Goal: Task Accomplishment & Management: Use online tool/utility

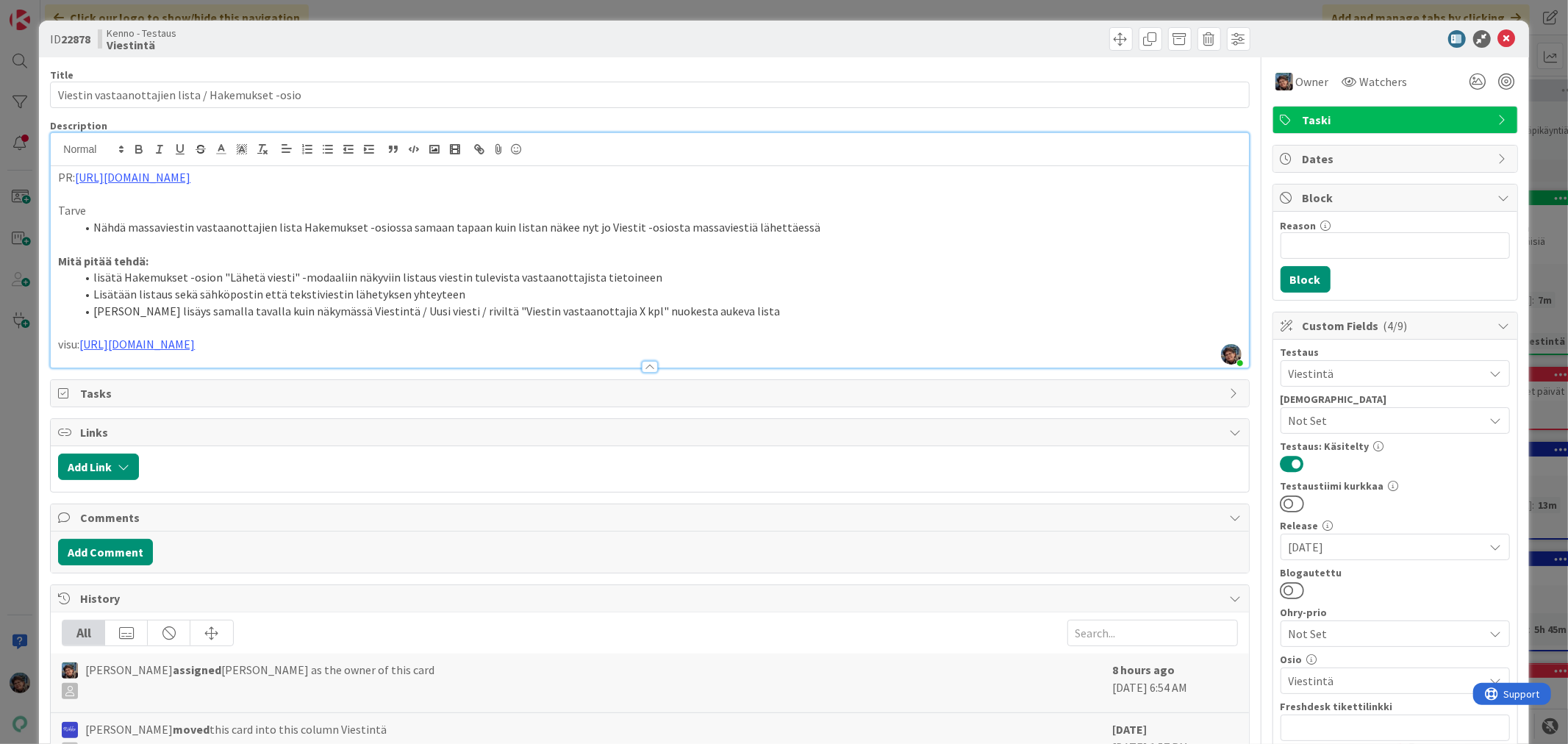
click at [733, 334] on p at bounding box center [650, 327] width 1183 height 17
click at [762, 341] on p "visu: [URL][DOMAIN_NAME]" at bounding box center [650, 344] width 1183 height 17
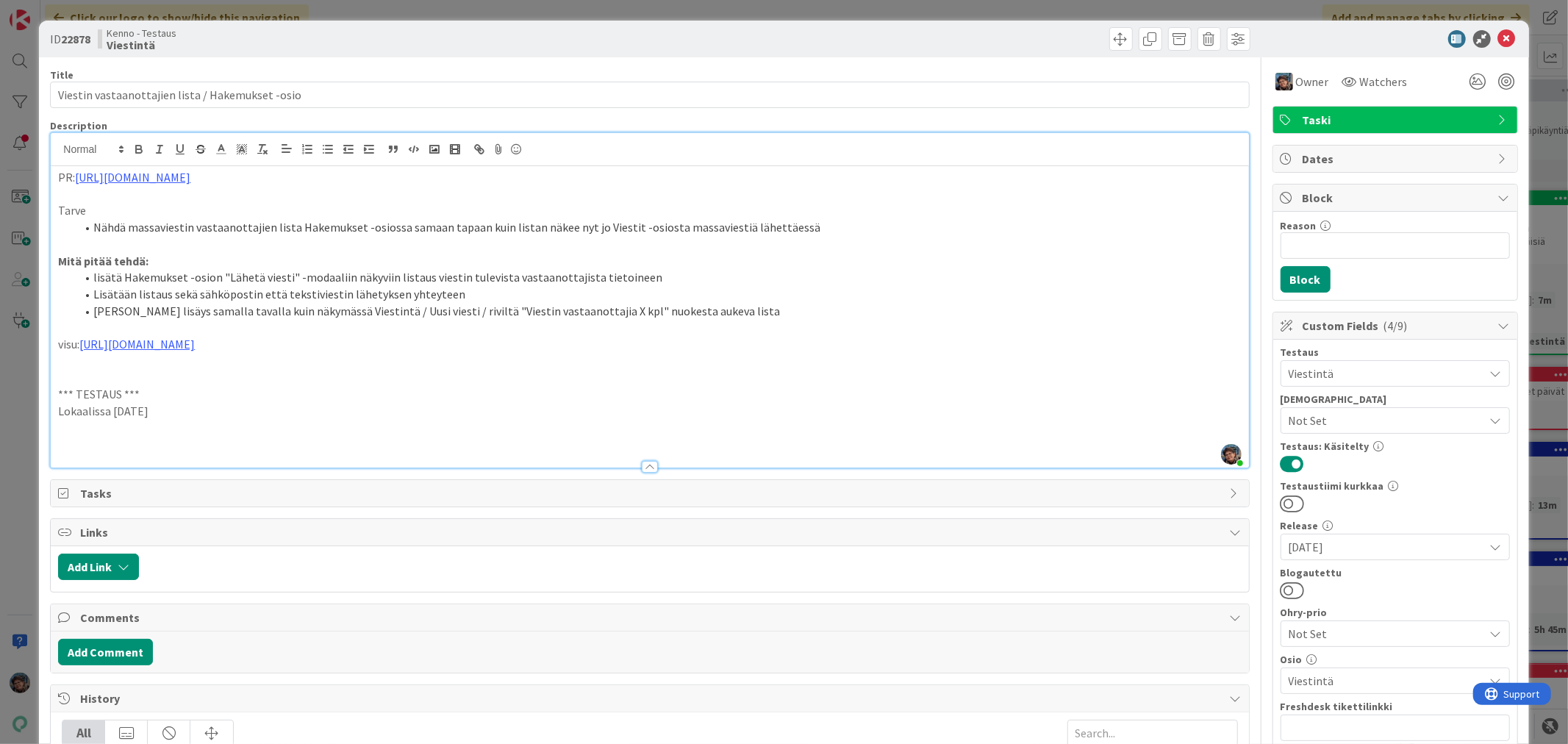
drag, startPoint x: 171, startPoint y: 412, endPoint x: 6, endPoint y: 394, distance: 166.0
click at [6, 394] on div "ID 22878 Kenno - Testaus Viestintä Title 48 / 128 Viestin vastaanottajien lista…" at bounding box center [784, 372] width 1568 height 744
click at [59, 445] on p at bounding box center [650, 445] width 1183 height 17
click at [188, 443] on li "enlannin ja ruotsin kielisiä viestejä ei voi lähettää (Lähetä-painike harmaana)…" at bounding box center [658, 445] width 1166 height 17
click at [135, 446] on li "enlannin ja ruotsinkielisiä viestejä ei voi lähettää (Lähetä-painike harmaana),…" at bounding box center [658, 445] width 1166 height 17
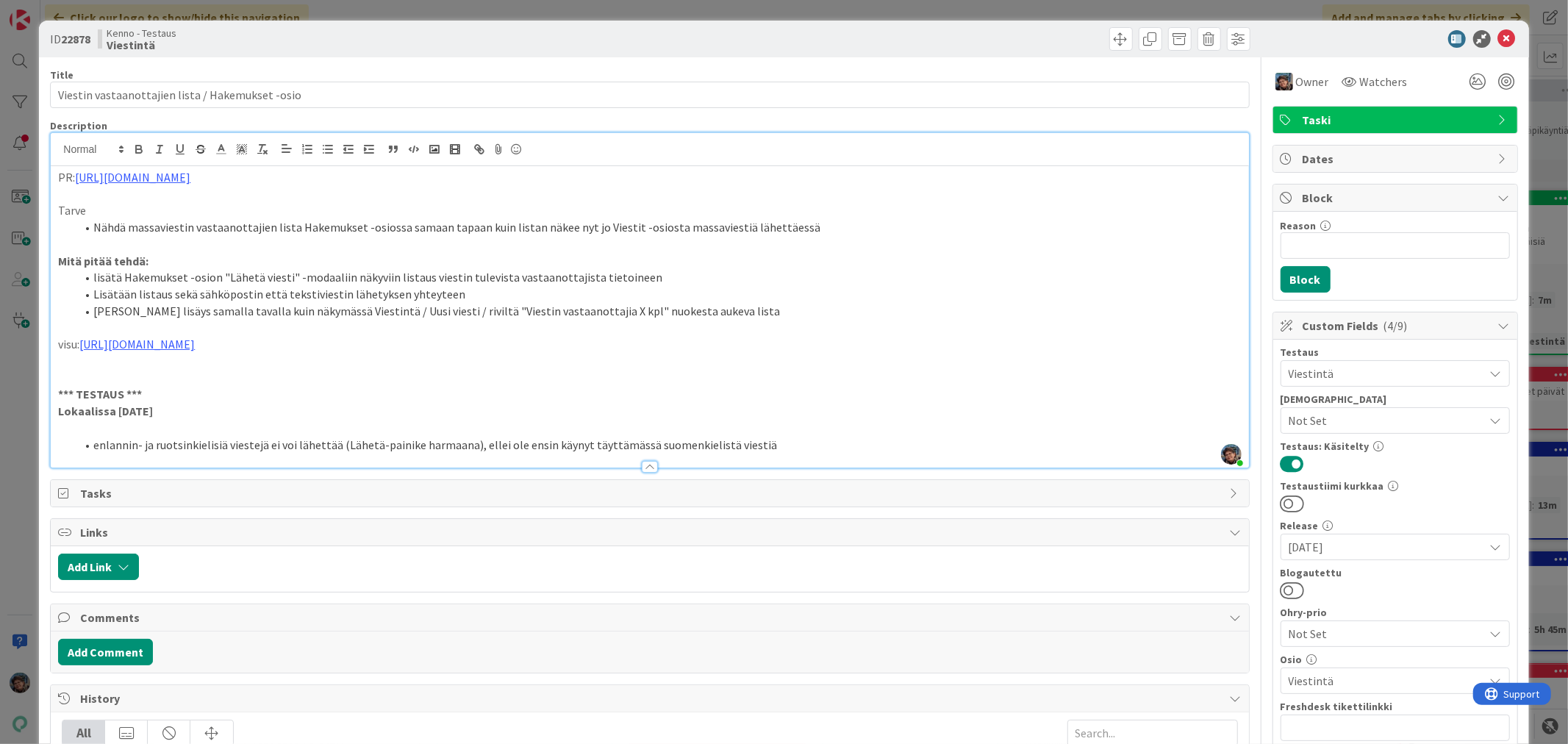
click at [773, 444] on li "enlannin- ja ruotsinkielisiä viestejä ei voi lähettää (Lähetä-painike harmaana)…" at bounding box center [658, 445] width 1166 height 17
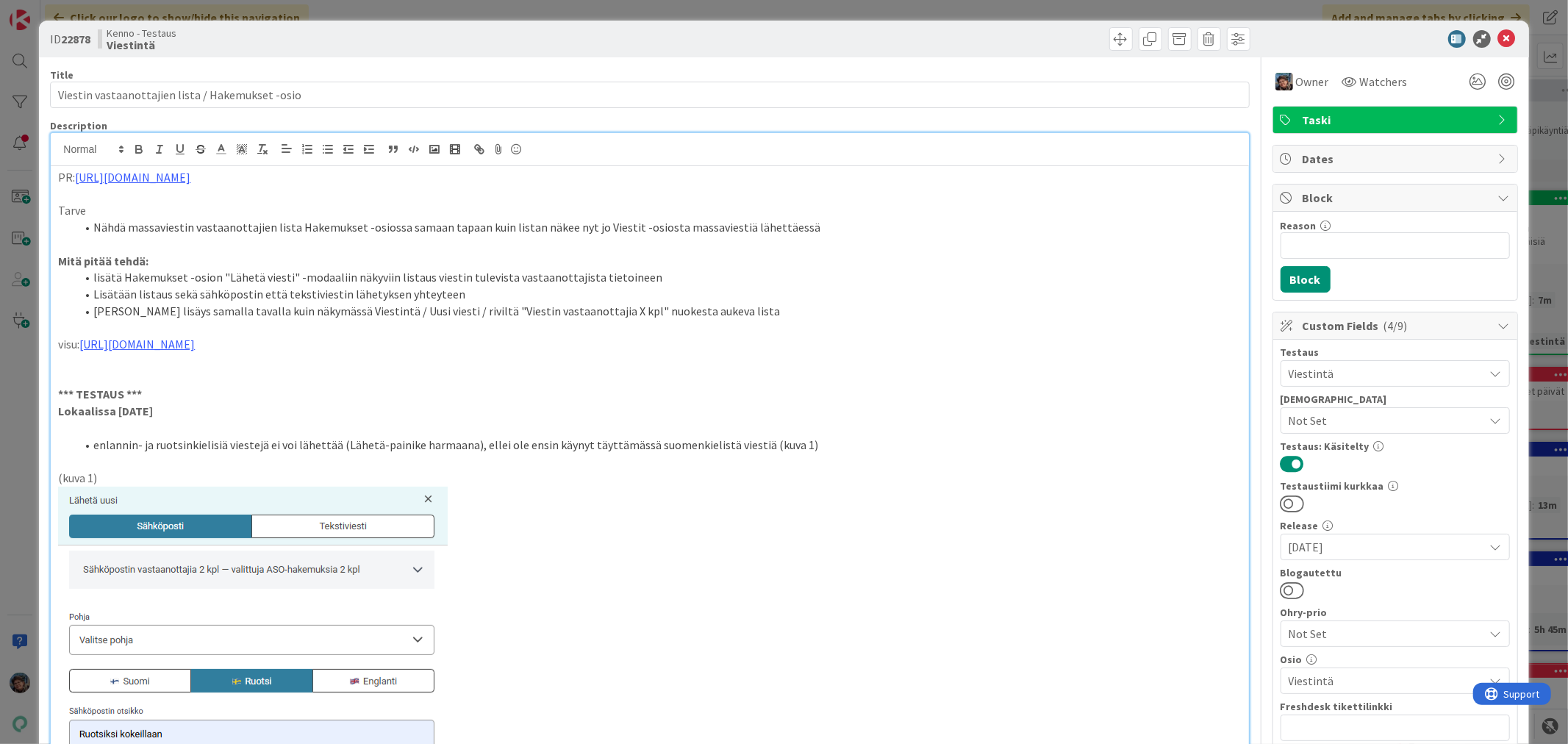
click at [106, 446] on li "enlannin- ja ruotsinkielisiä viestejä ei voi lähettää (Lähetä-painike harmaana)…" at bounding box center [658, 445] width 1166 height 17
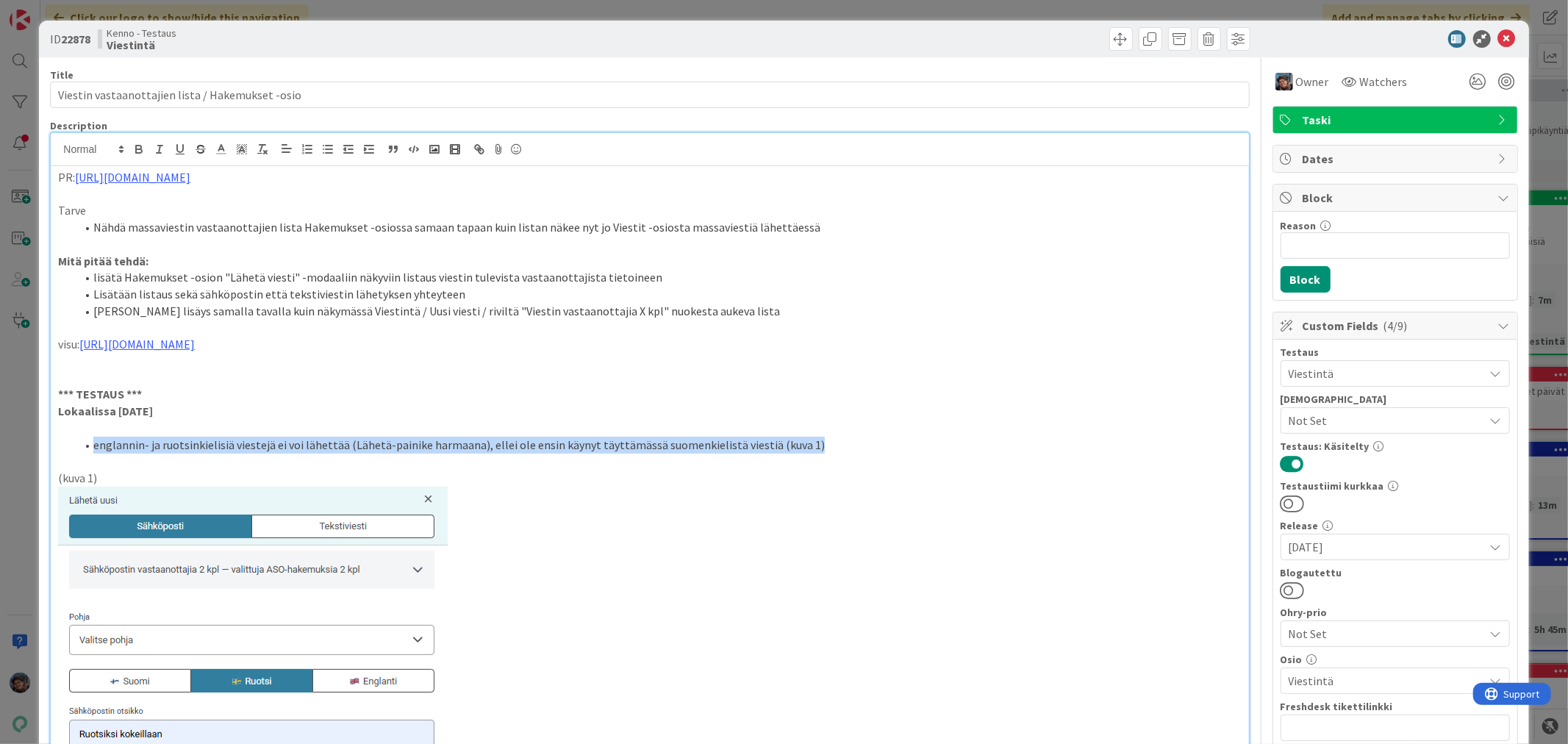
drag, startPoint x: 85, startPoint y: 441, endPoint x: 839, endPoint y: 452, distance: 754.1
click at [839, 452] on li "englannin- ja ruotsinkielisiä viestejä ei voi lähettää (Lähetä-painike harmaana…" at bounding box center [658, 445] width 1166 height 17
click at [141, 152] on icon "button" at bounding box center [139, 151] width 6 height 4
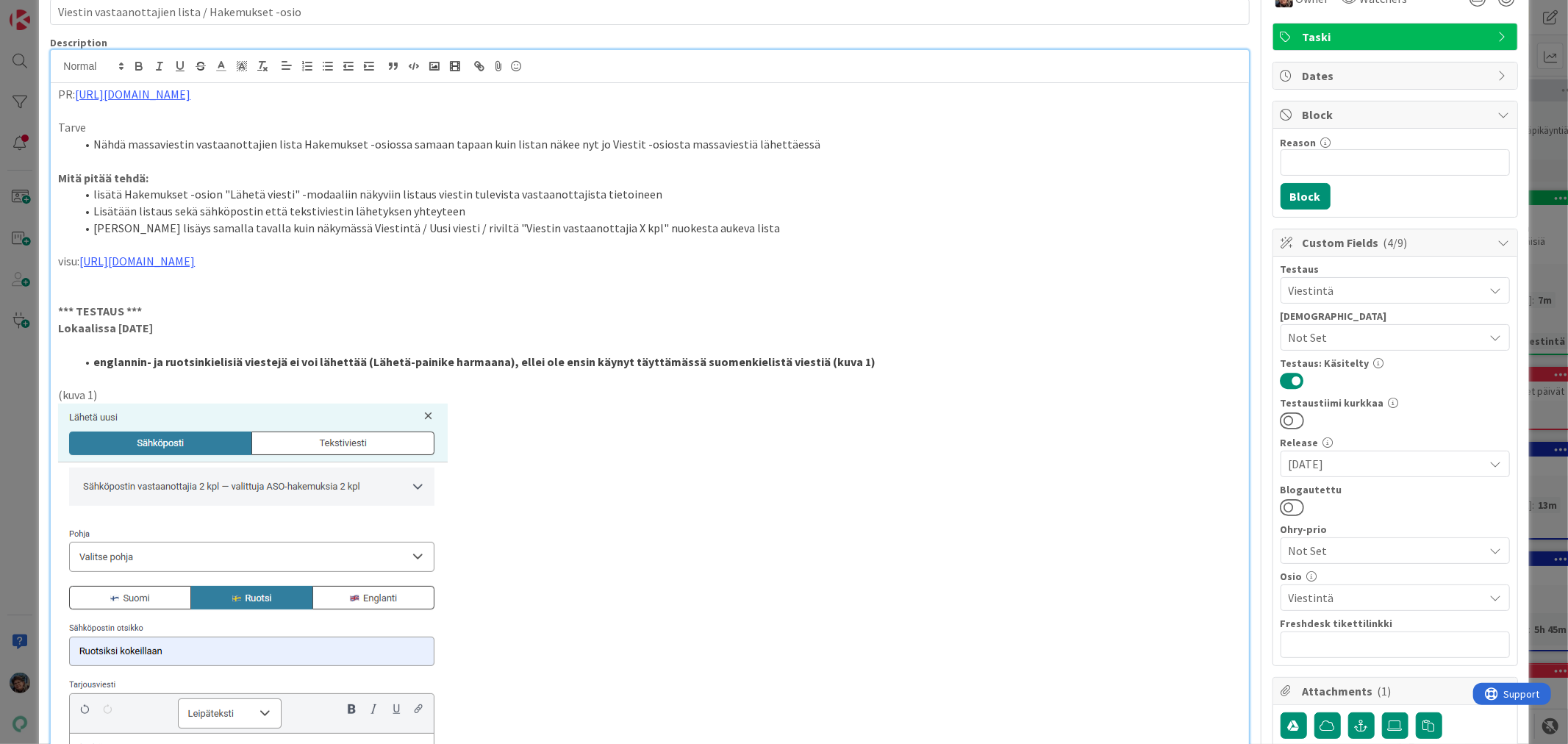
scroll to position [82, 0]
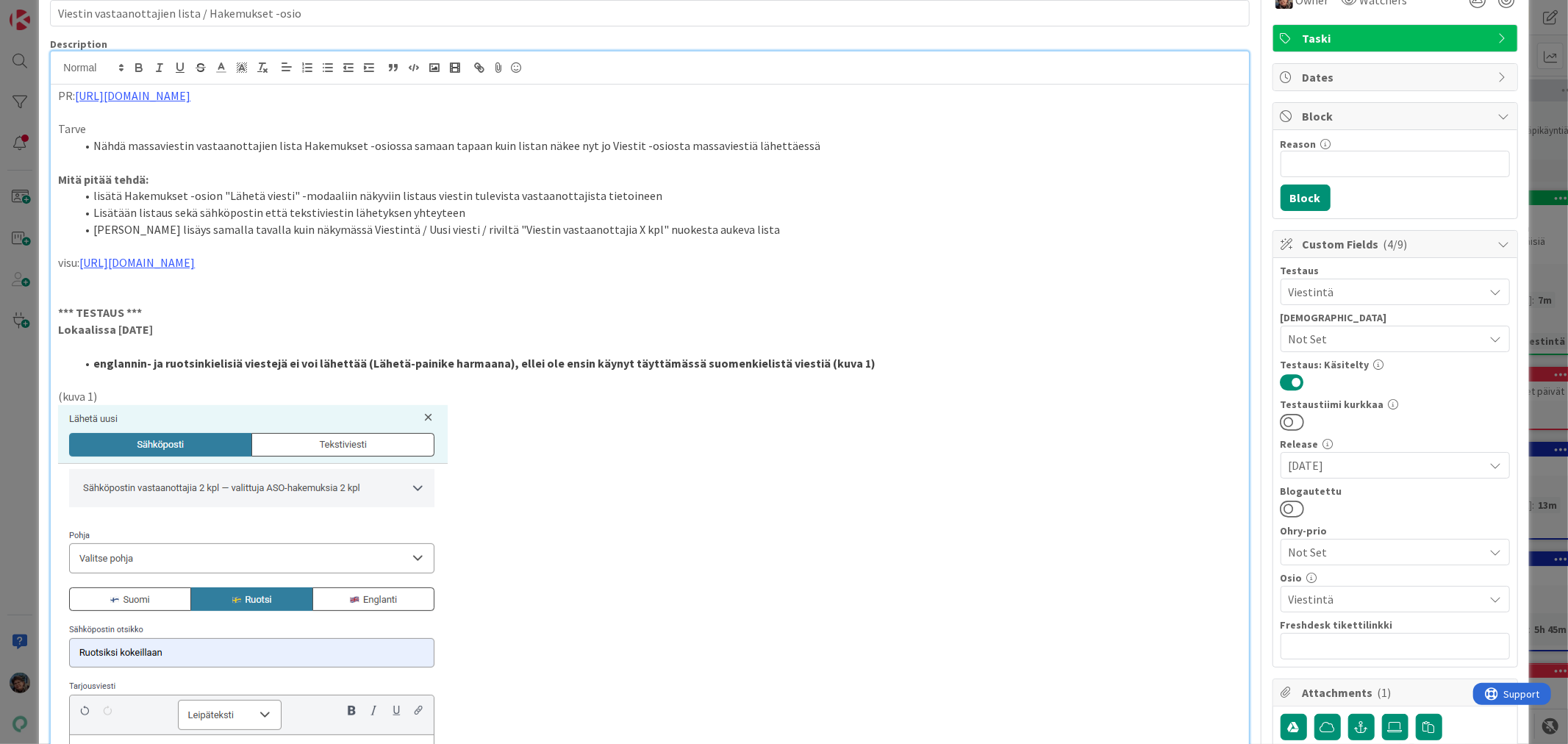
click at [855, 366] on li "englannin- ja ruotsinkielisiä viestejä ei voi lähettää (Lähetä-painike harmaana…" at bounding box center [658, 363] width 1166 height 17
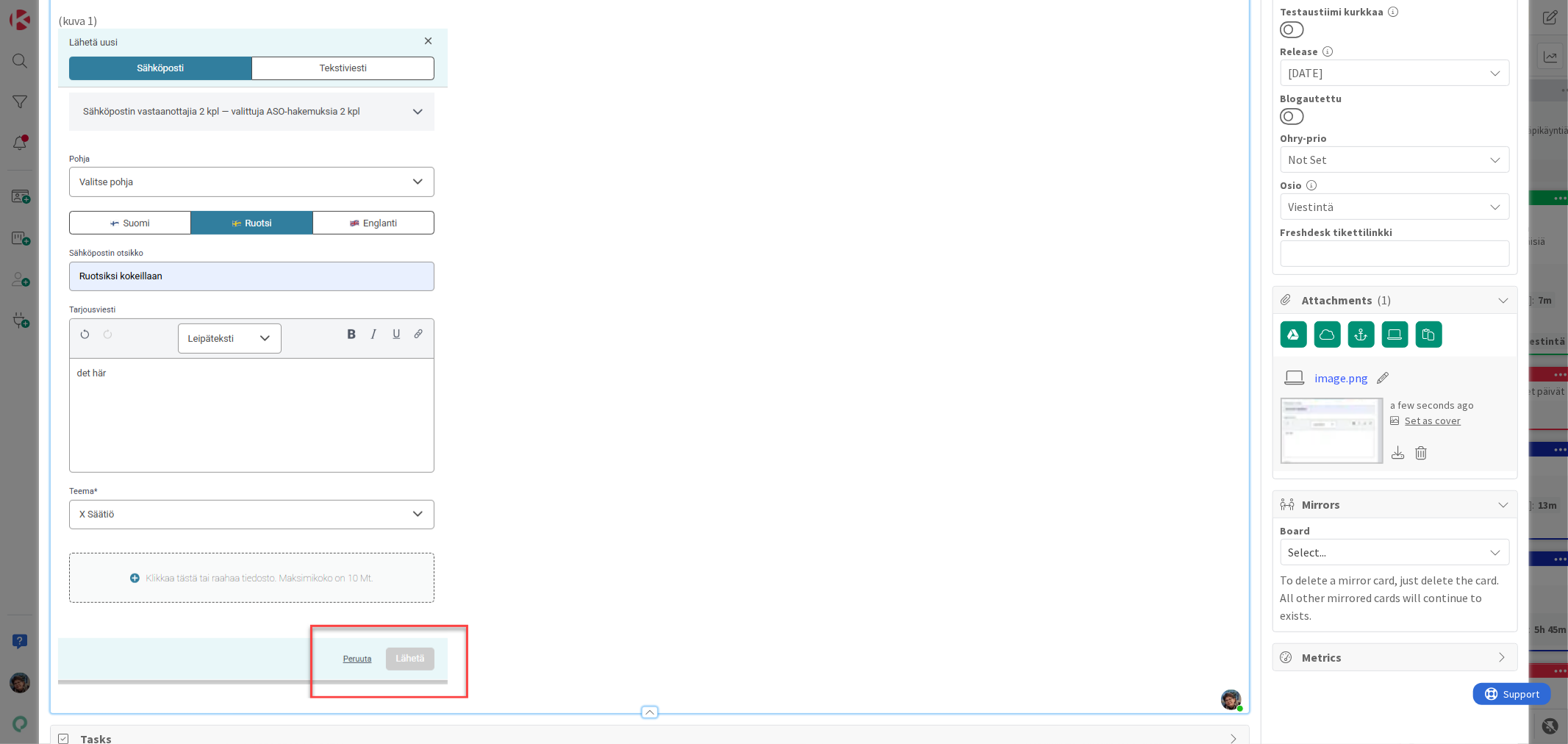
scroll to position [245, 0]
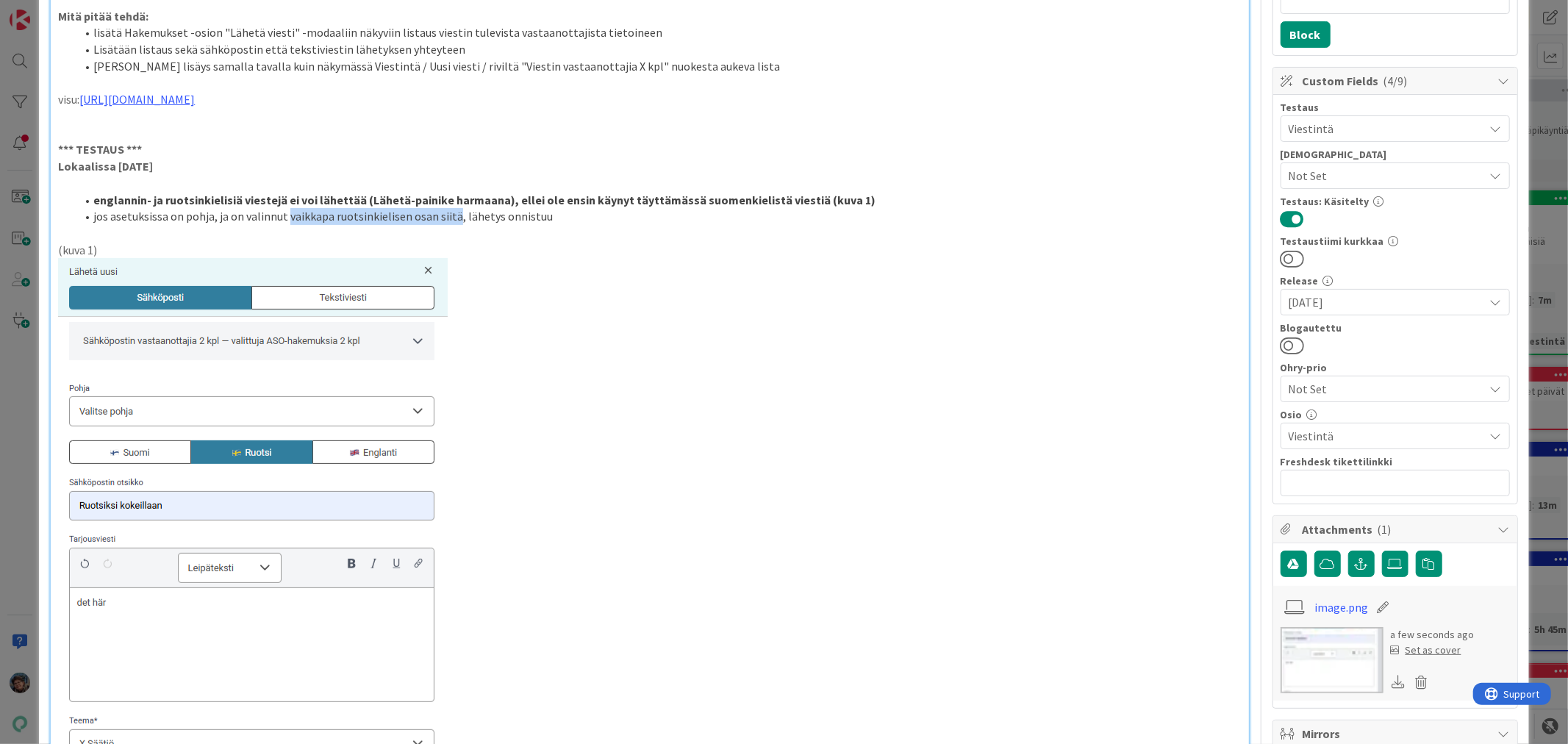
drag, startPoint x: 287, startPoint y: 216, endPoint x: 455, endPoint y: 217, distance: 168.0
click at [455, 217] on li "jos asetuksissa on pohja, ja on valinnut vaikkapa ruotsinkielisen osan siitä, l…" at bounding box center [658, 215] width 1166 height 17
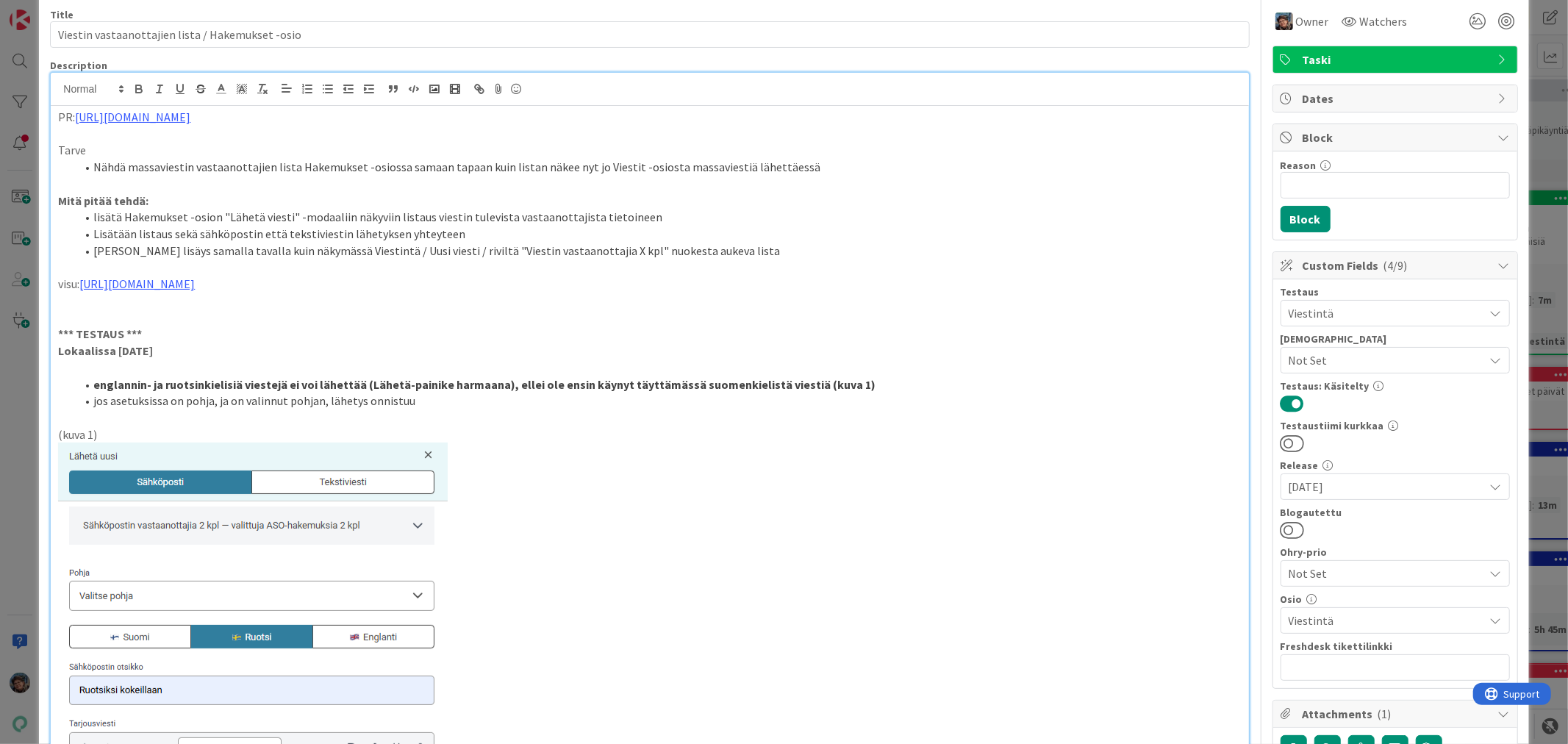
scroll to position [0, 0]
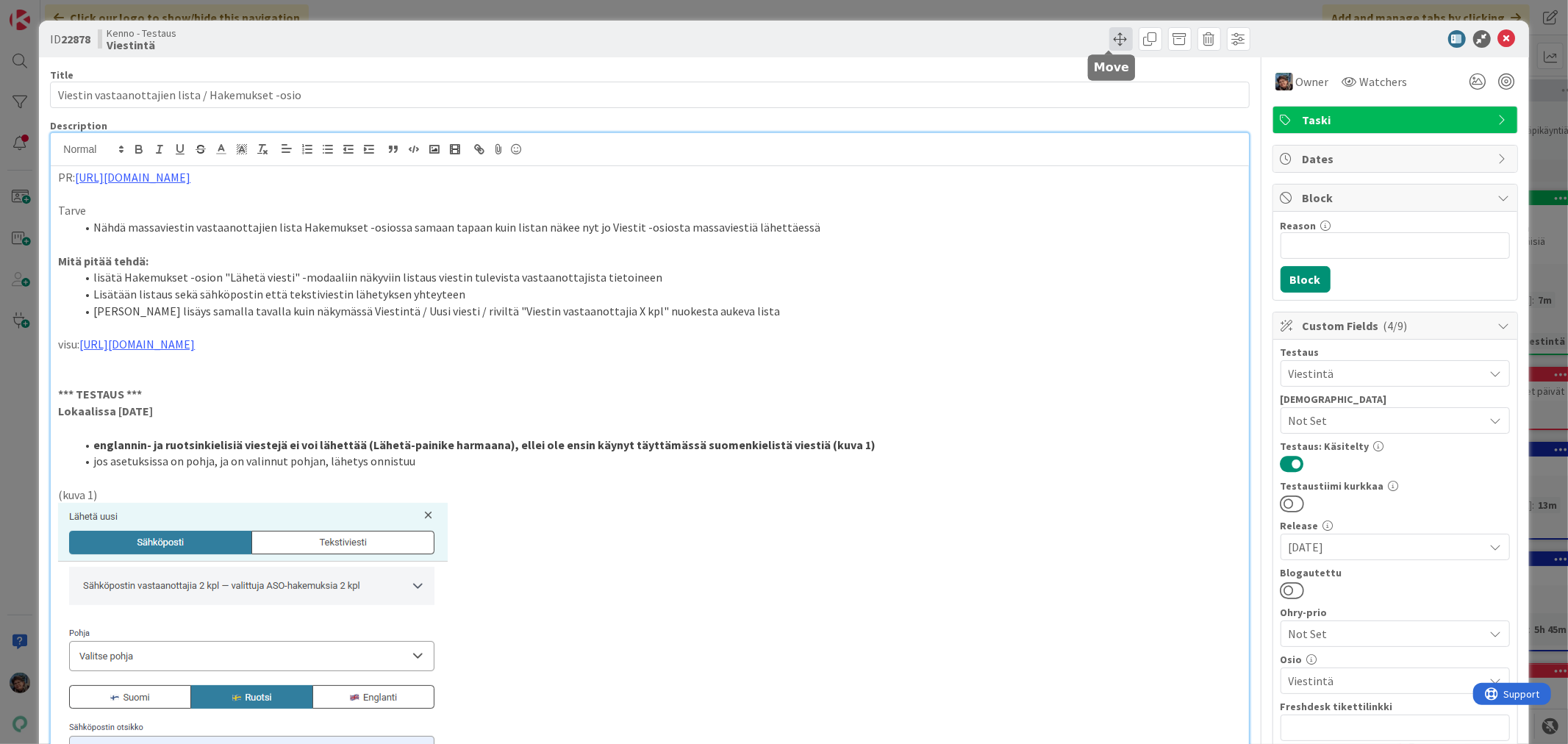
click at [1112, 38] on span at bounding box center [1121, 40] width 24 height 24
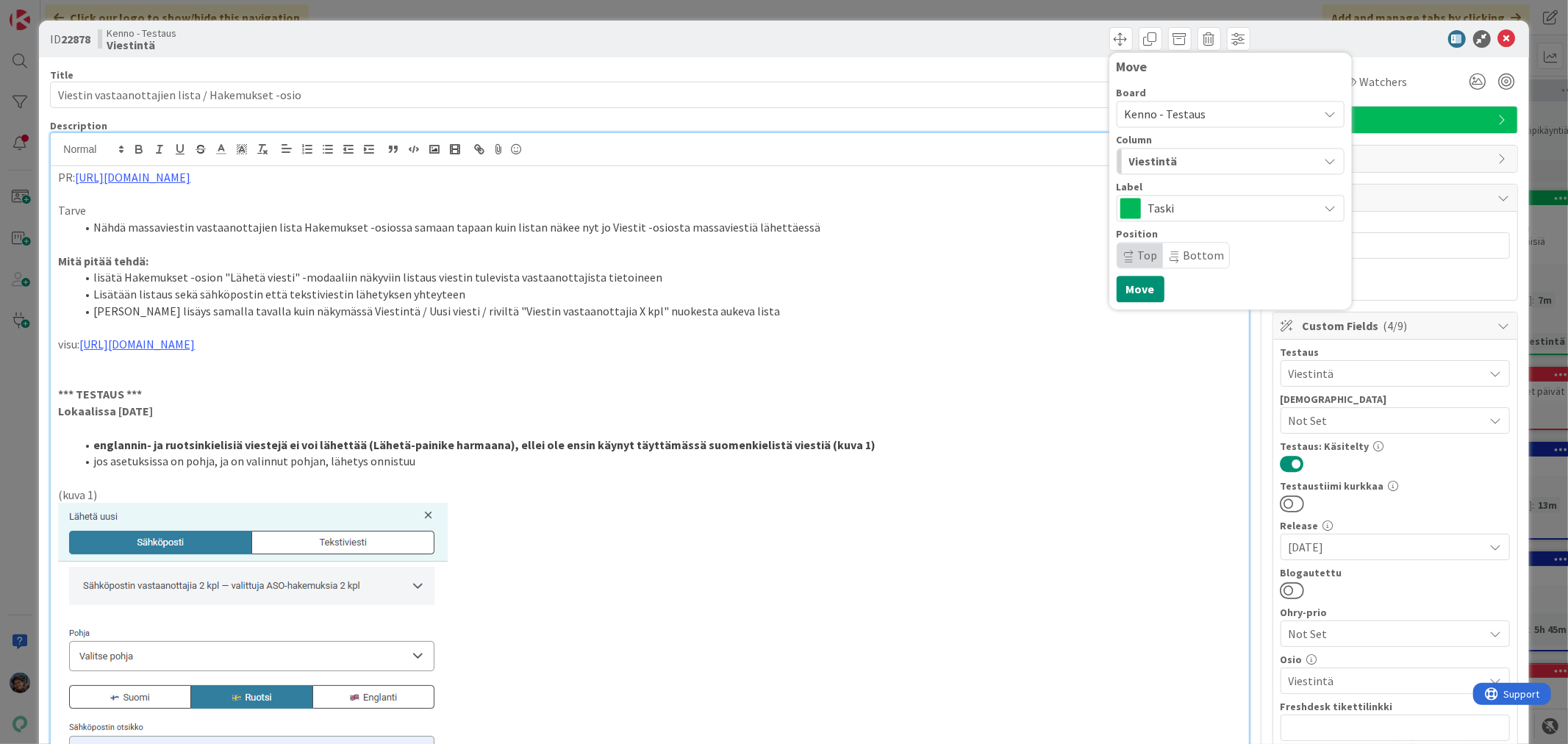
click at [1215, 156] on div "Viestintä" at bounding box center [1223, 161] width 194 height 24
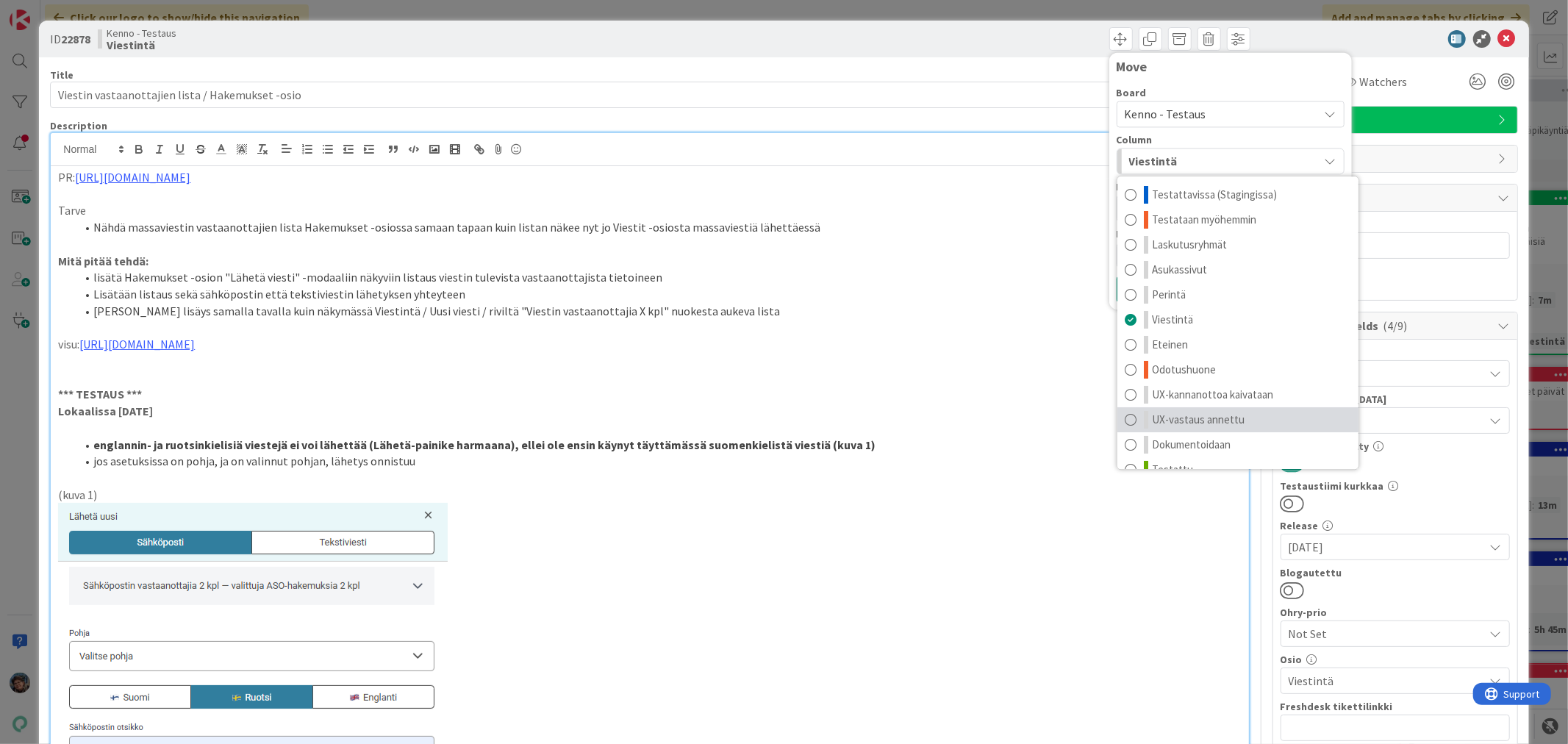
scroll to position [19, 0]
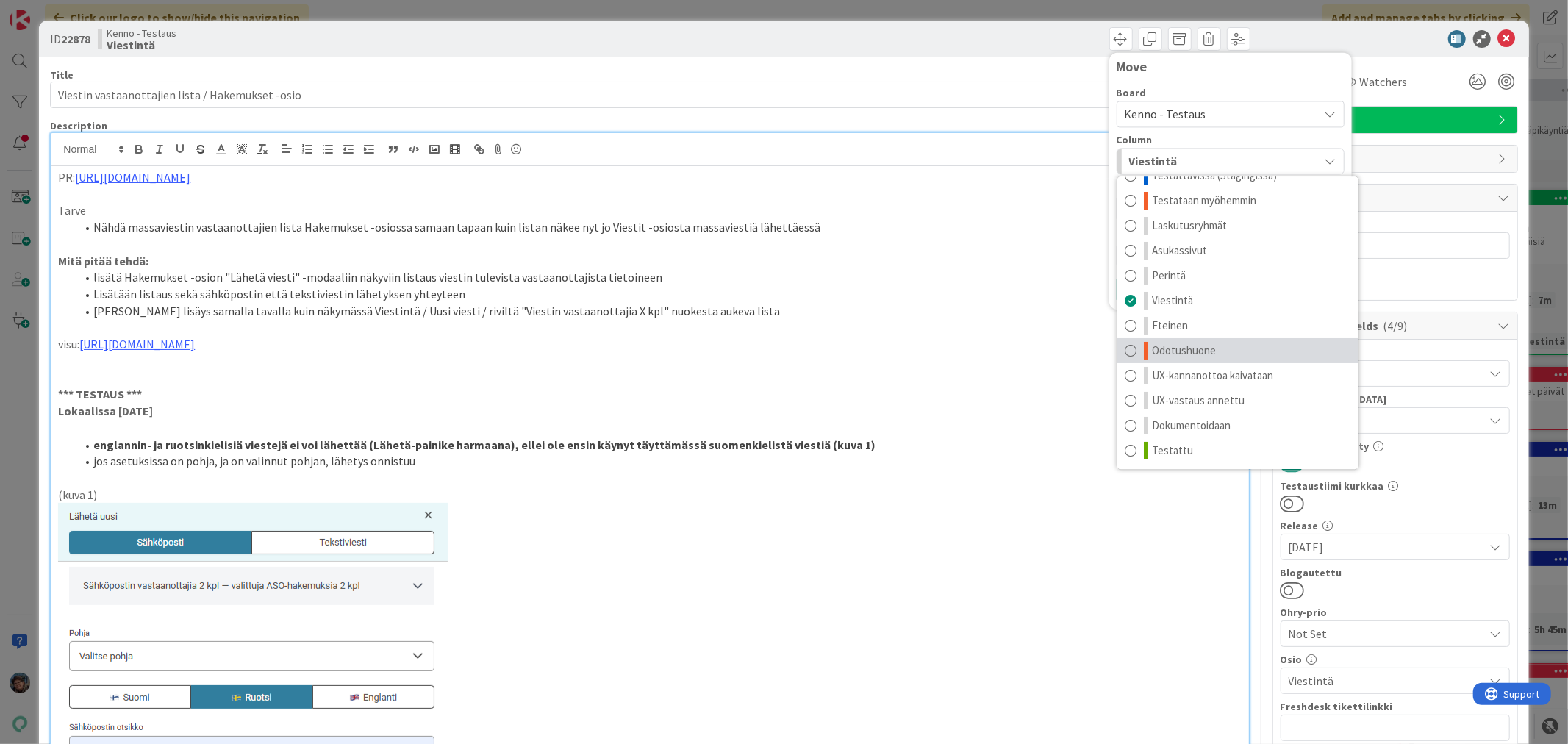
click at [1219, 343] on link "Odotushuone" at bounding box center [1239, 350] width 241 height 25
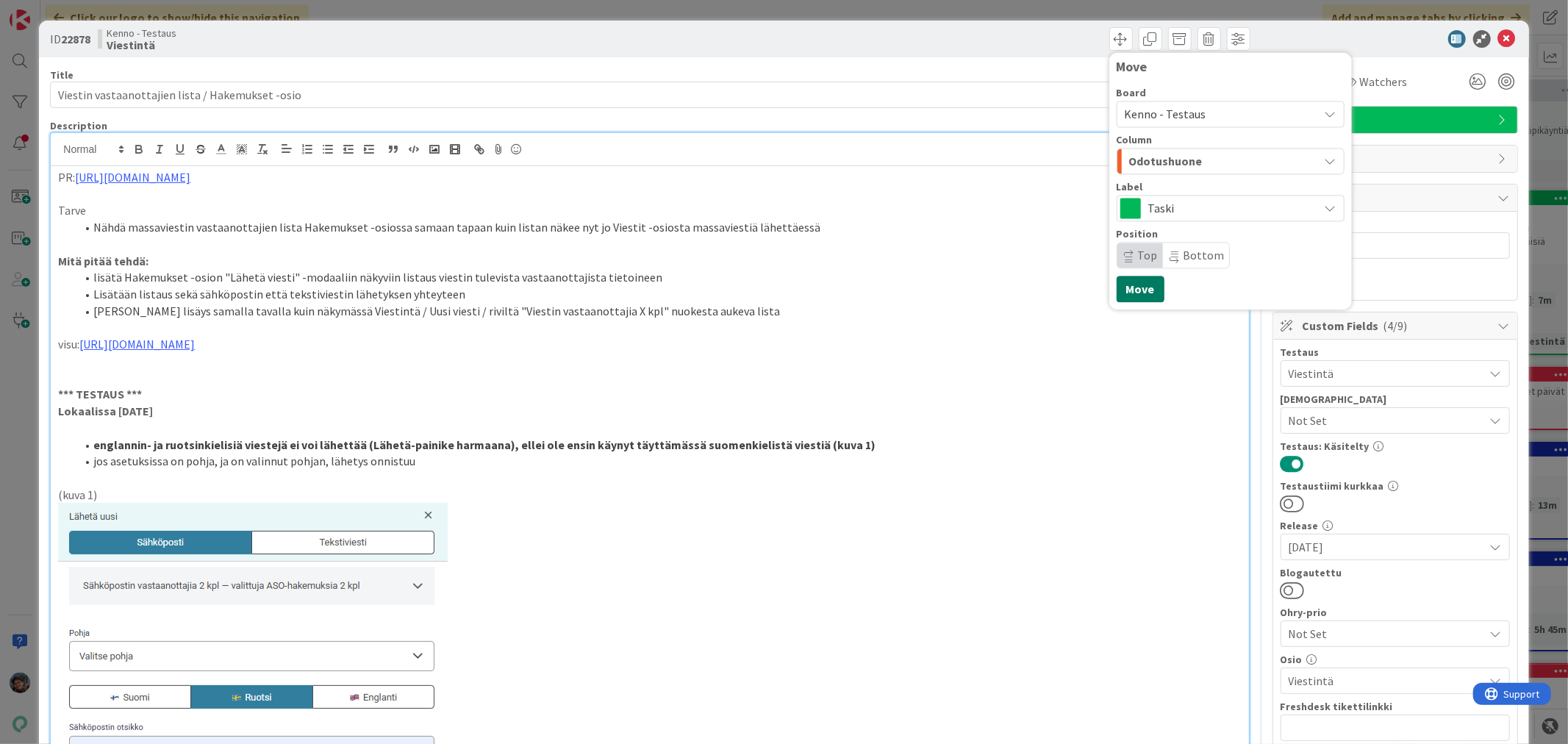
click at [1134, 289] on button "Move" at bounding box center [1141, 289] width 47 height 27
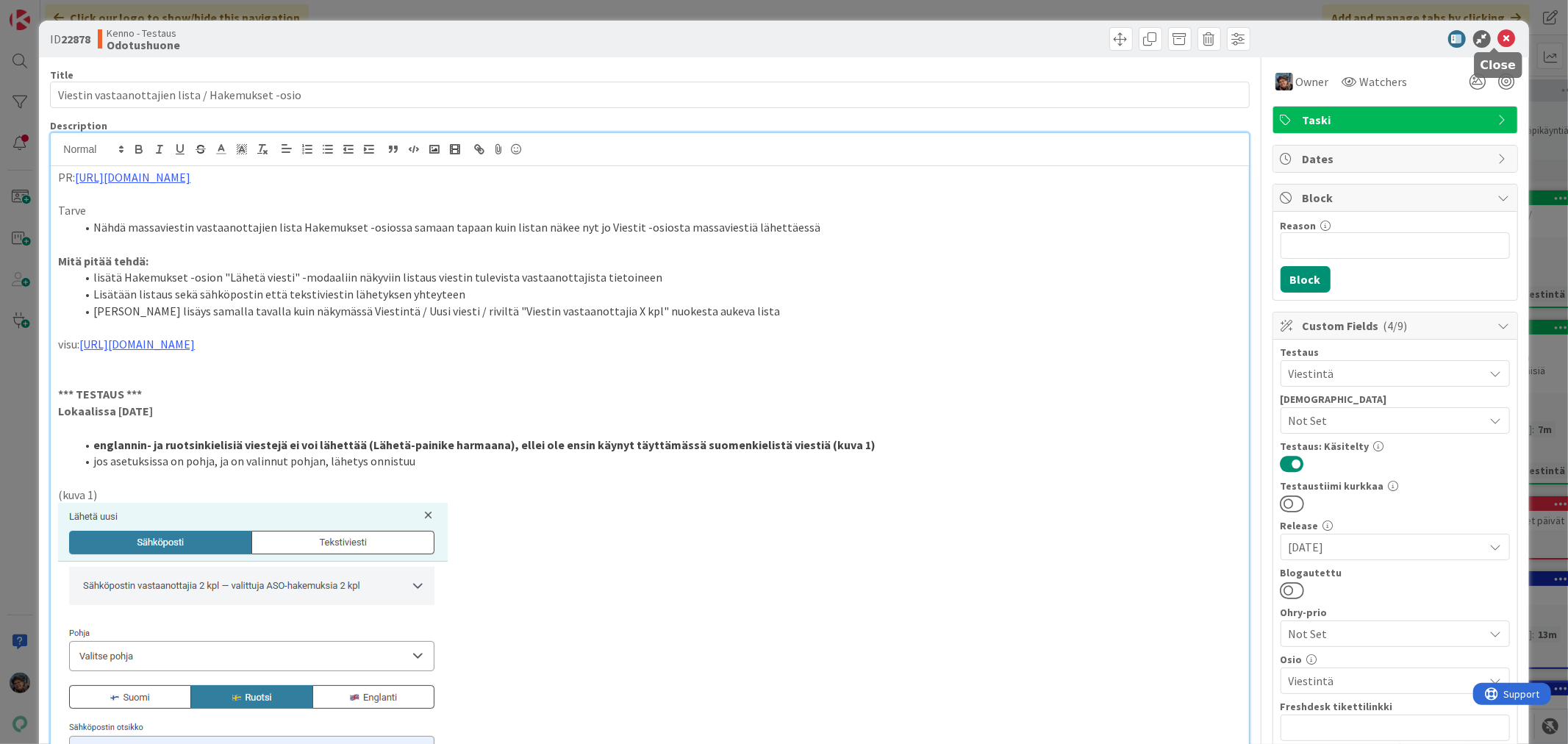
click at [1499, 38] on icon at bounding box center [1508, 39] width 18 height 18
